Goal: Download file/media

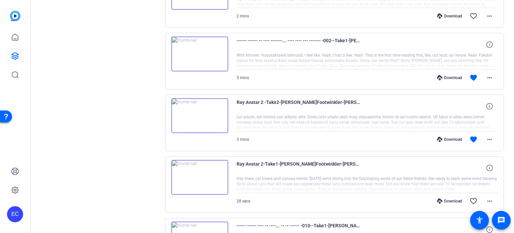
scroll to position [167, 0]
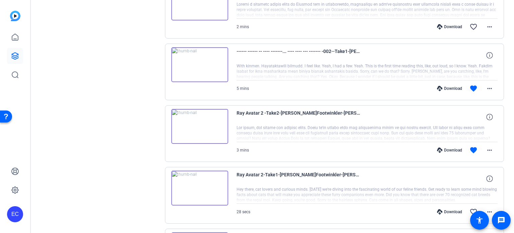
click at [451, 148] on div "Download" at bounding box center [450, 149] width 32 height 5
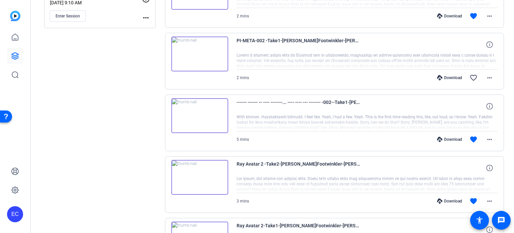
scroll to position [100, 0]
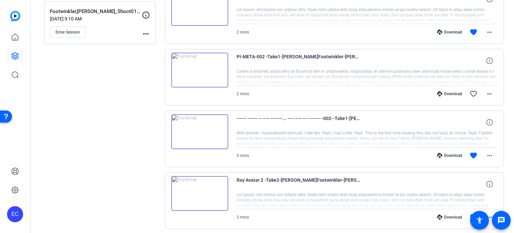
click at [451, 155] on div "Download" at bounding box center [450, 155] width 32 height 5
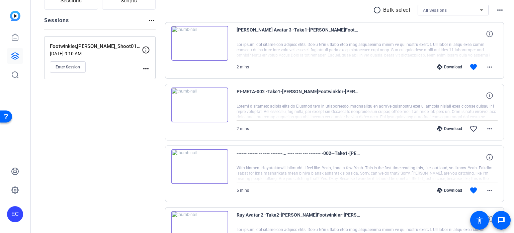
scroll to position [33, 0]
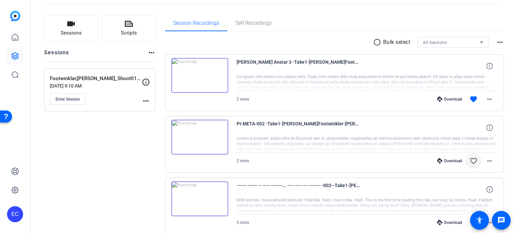
click at [470, 160] on mat-icon "favorite_border" at bounding box center [474, 161] width 8 height 8
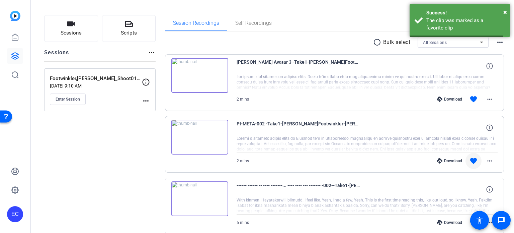
click at [454, 158] on div "Download" at bounding box center [450, 160] width 32 height 5
click at [446, 96] on div "Download" at bounding box center [450, 98] width 32 height 5
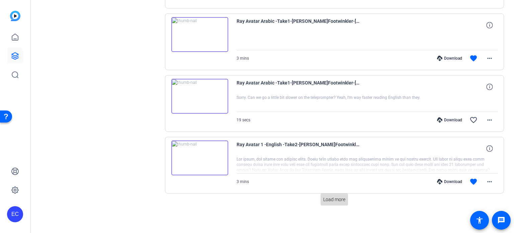
click at [336, 204] on span at bounding box center [334, 199] width 27 height 16
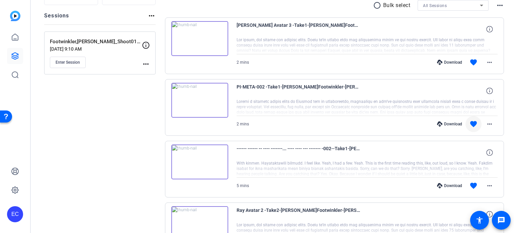
scroll to position [37, 0]
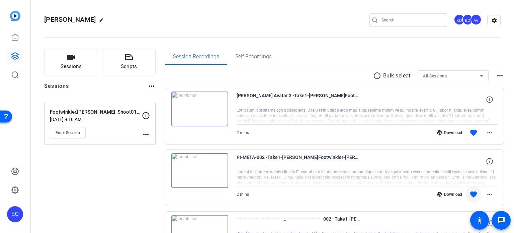
scroll to position [0, 0]
click at [132, 54] on icon at bounding box center [129, 57] width 8 height 8
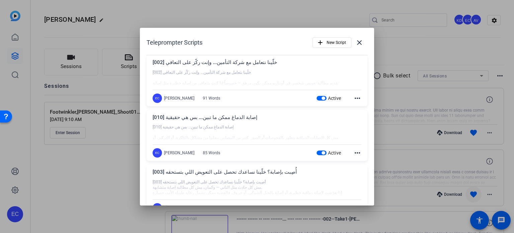
click at [317, 99] on span "button" at bounding box center [322, 98] width 10 height 5
click at [322, 153] on span "button" at bounding box center [323, 152] width 3 height 3
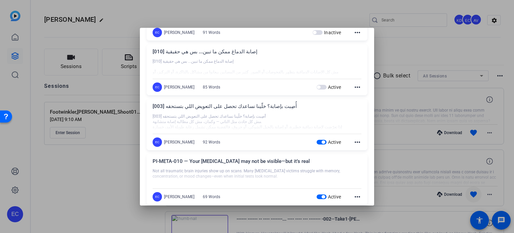
scroll to position [67, 0]
click at [317, 138] on span "button" at bounding box center [322, 140] width 10 height 5
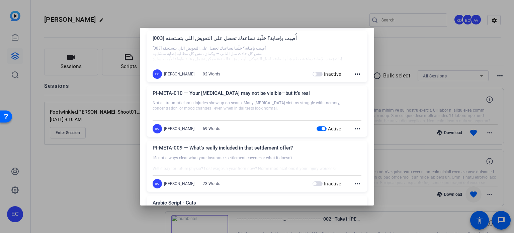
scroll to position [134, 0]
click at [318, 130] on span "button" at bounding box center [322, 128] width 10 height 5
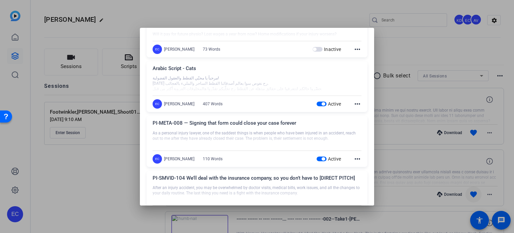
scroll to position [301, 0]
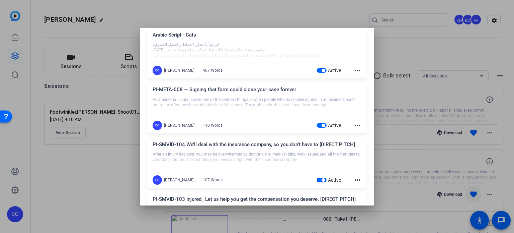
click at [317, 124] on span "button" at bounding box center [322, 125] width 10 height 5
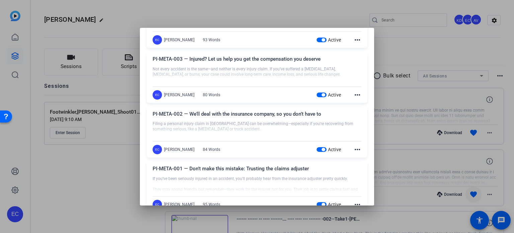
scroll to position [770, 0]
click at [319, 150] on span "button" at bounding box center [322, 149] width 10 height 5
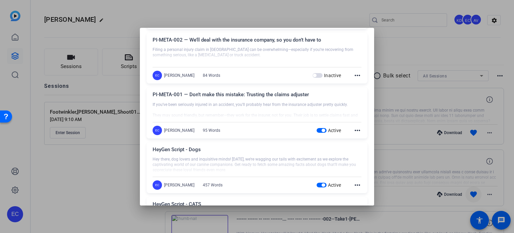
scroll to position [837, 0]
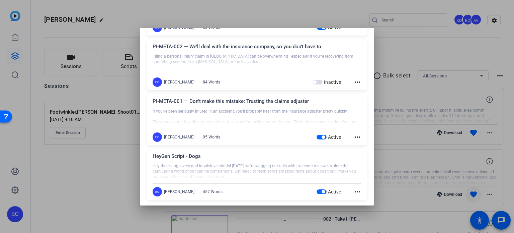
click at [317, 135] on span "button" at bounding box center [322, 137] width 10 height 5
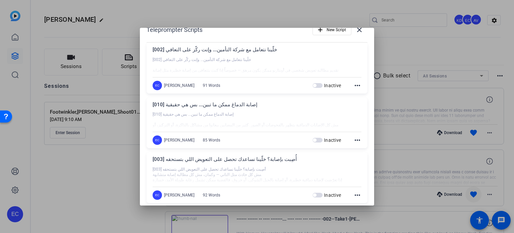
scroll to position [0, 0]
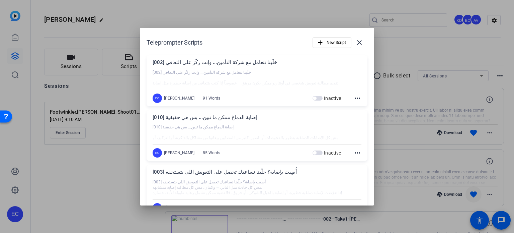
click at [355, 96] on mat-icon "more_horiz" at bounding box center [358, 98] width 8 height 8
click at [357, 46] on div at bounding box center [257, 116] width 514 height 233
click at [357, 42] on mat-icon "close" at bounding box center [360, 43] width 8 height 8
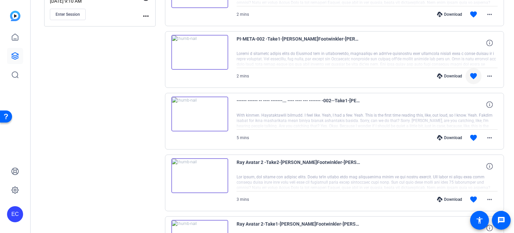
scroll to position [134, 0]
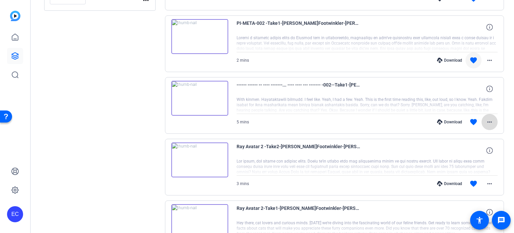
click at [487, 119] on mat-icon "more_horiz" at bounding box center [490, 122] width 8 height 8
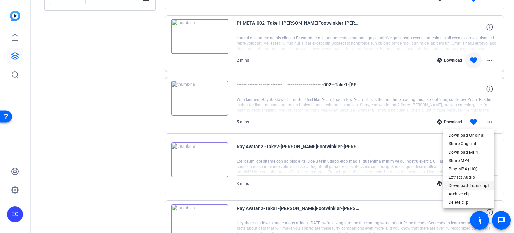
click at [468, 185] on span "Download Transcript" at bounding box center [469, 185] width 40 height 8
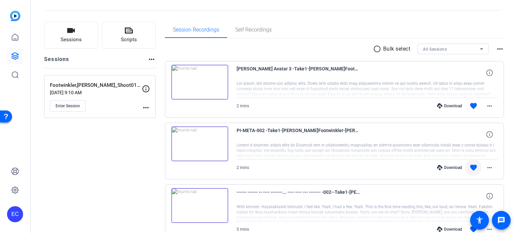
scroll to position [0, 0]
